Goal: Complete application form: Complete application form

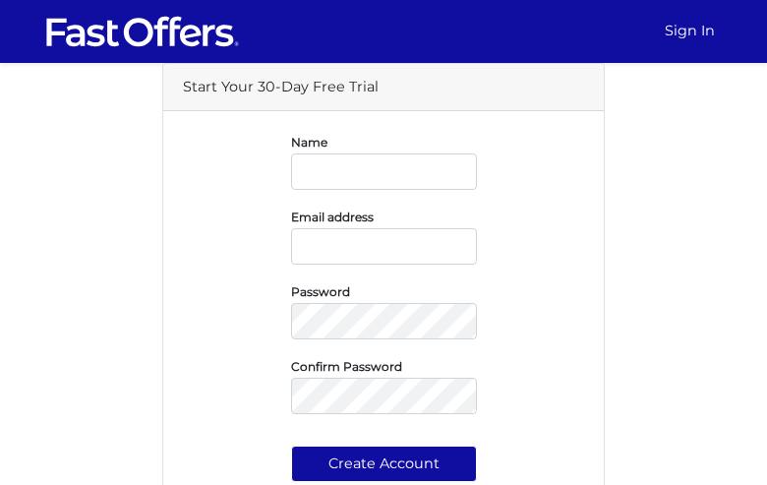
type input "QFDoqbMipfYF"
type input "[EMAIL_ADDRESS][DOMAIN_NAME]"
